Goal: Information Seeking & Learning: Learn about a topic

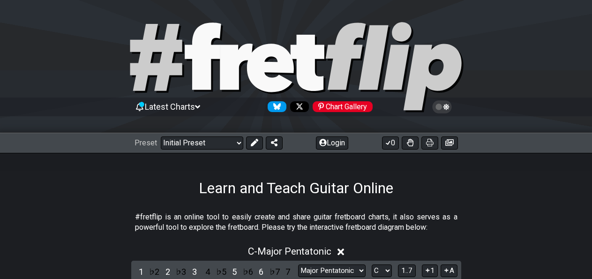
select select "Major Pentatonic"
select select "C"
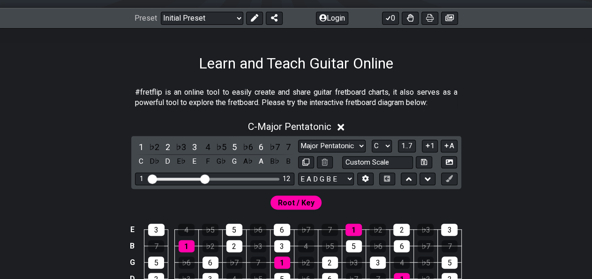
scroll to position [131, 0]
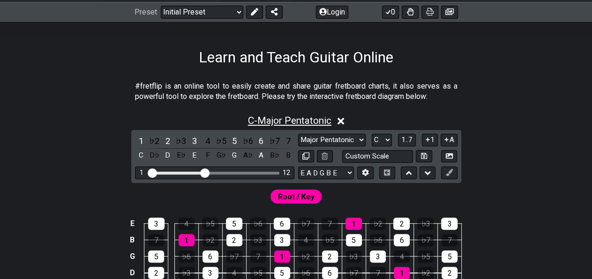
click at [305, 120] on span "C - Major Pentatonic" at bounding box center [289, 120] width 83 height 11
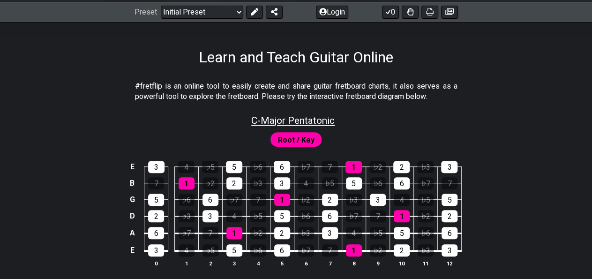
click at [305, 120] on span "C - Major Pentatonic" at bounding box center [292, 120] width 83 height 11
select select "Major Pentatonic"
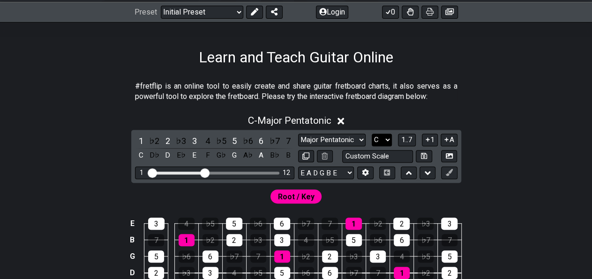
select select "E"
click option "E" at bounding box center [0, 0] width 0 height 0
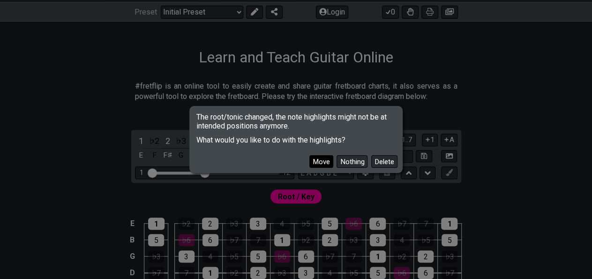
click at [331, 159] on button "Move" at bounding box center [321, 161] width 24 height 13
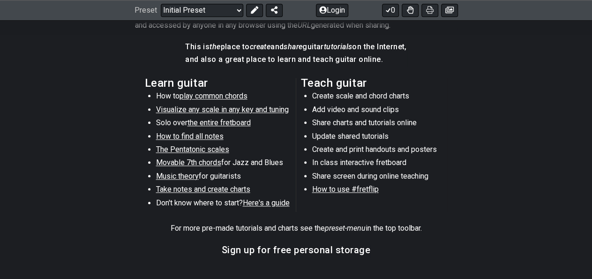
scroll to position [472, 0]
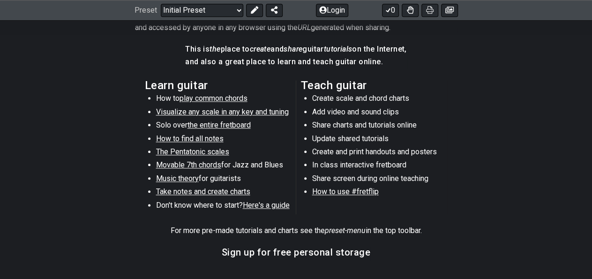
click at [200, 152] on span "The Pentatonic scales" at bounding box center [192, 151] width 73 height 9
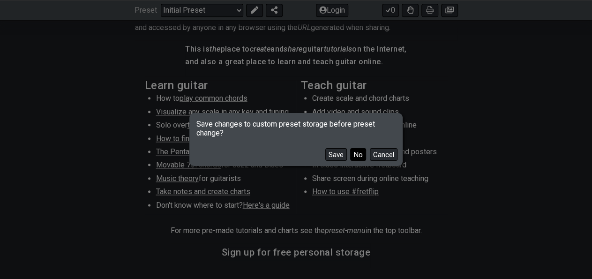
click at [357, 155] on button "No" at bounding box center [358, 154] width 16 height 13
select select "/minor-pentatonic"
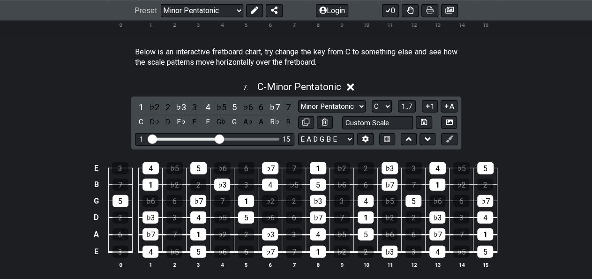
scroll to position [1283, 0]
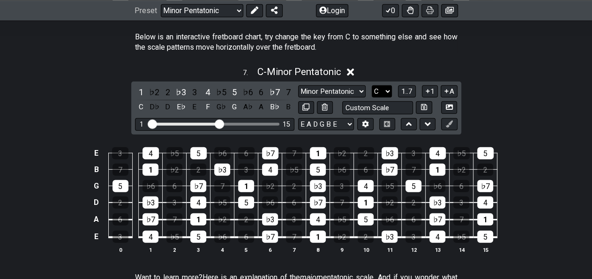
click at [371, 85] on select "A♭ A A♯ B♭ B C C♯ D♭ D D♯ E♭ E F F♯ G♭ G G♯" at bounding box center [381, 91] width 20 height 13
select select "A"
click option "A" at bounding box center [0, 0] width 0 height 0
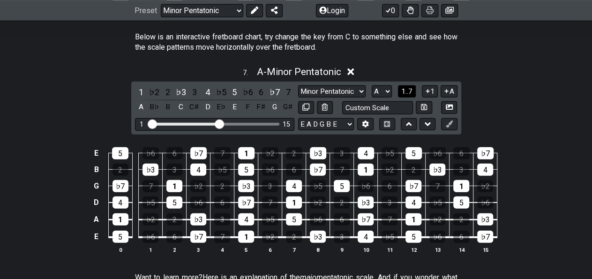
click at [406, 88] on span "1..7" at bounding box center [406, 91] width 11 height 8
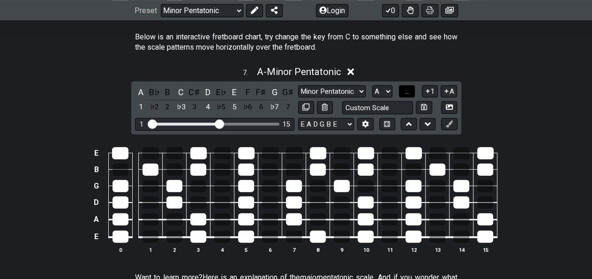
click at [406, 88] on span "..." at bounding box center [407, 91] width 4 height 8
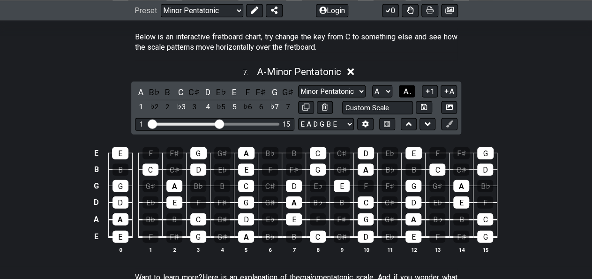
click at [410, 87] on span "A.." at bounding box center [406, 91] width 7 height 8
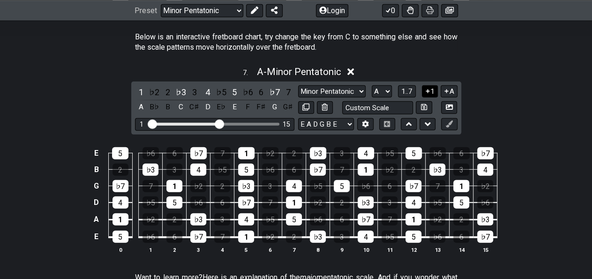
click at [431, 88] on button "1" at bounding box center [430, 91] width 16 height 13
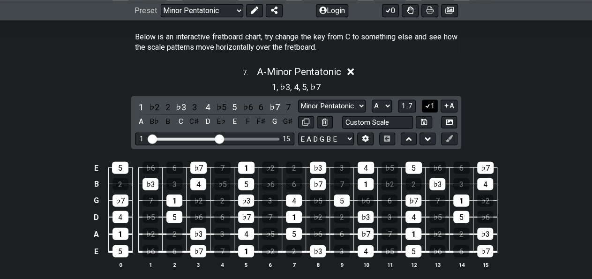
click at [430, 104] on icon at bounding box center [427, 105] width 9 height 7
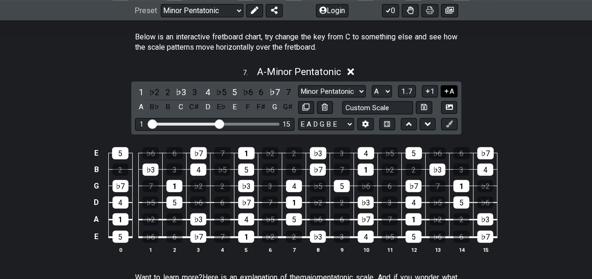
click at [447, 89] on icon at bounding box center [447, 91] width 4 height 4
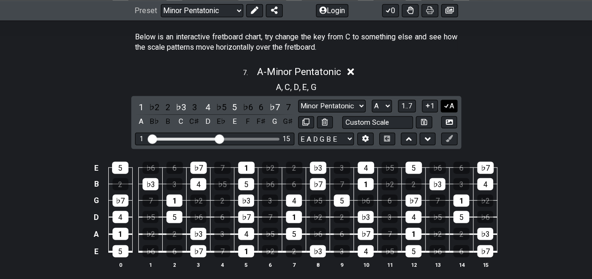
click at [448, 100] on button "A" at bounding box center [448, 106] width 16 height 13
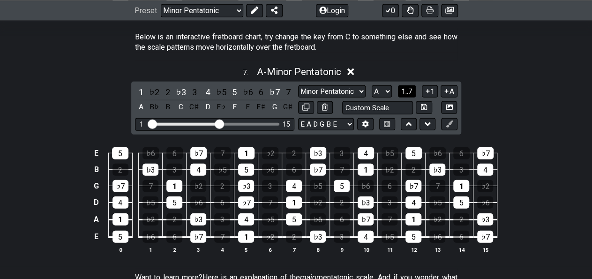
click at [411, 85] on button "1..7" at bounding box center [407, 91] width 18 height 13
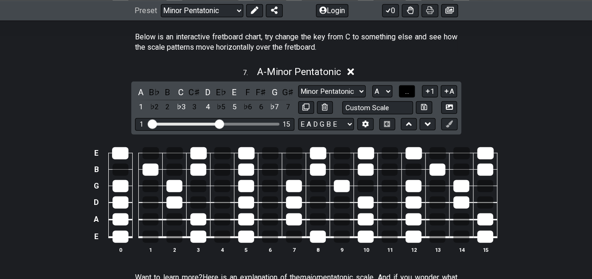
click at [407, 87] on span "..." at bounding box center [407, 91] width 4 height 8
